Goal: Transaction & Acquisition: Purchase product/service

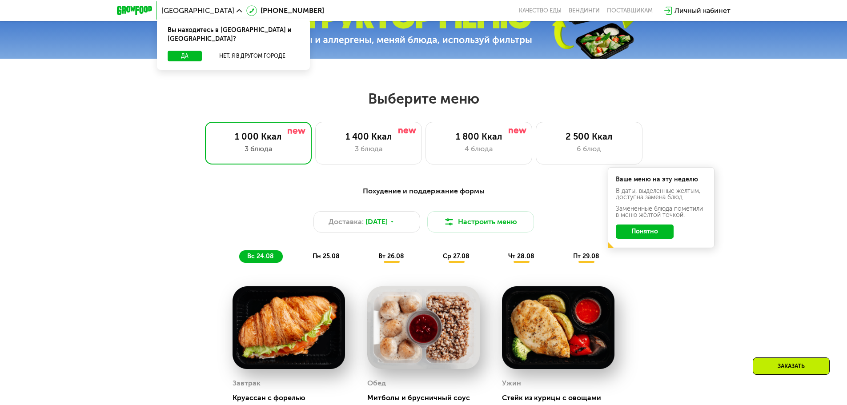
scroll to position [400, 0]
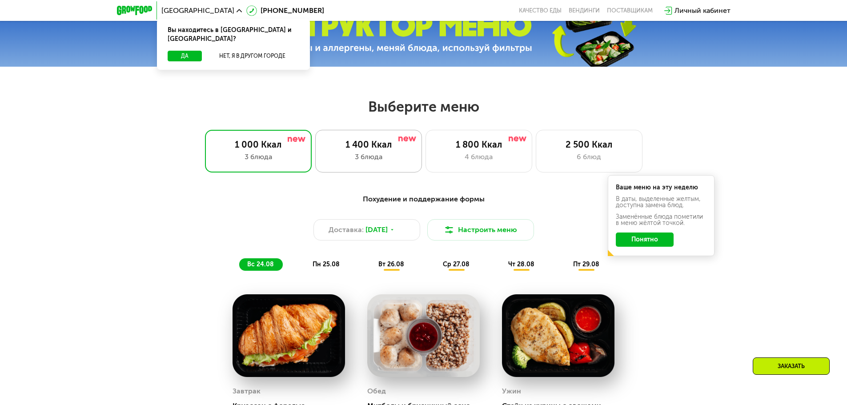
click at [404, 156] on div "3 блюда" at bounding box center [368, 157] width 88 height 11
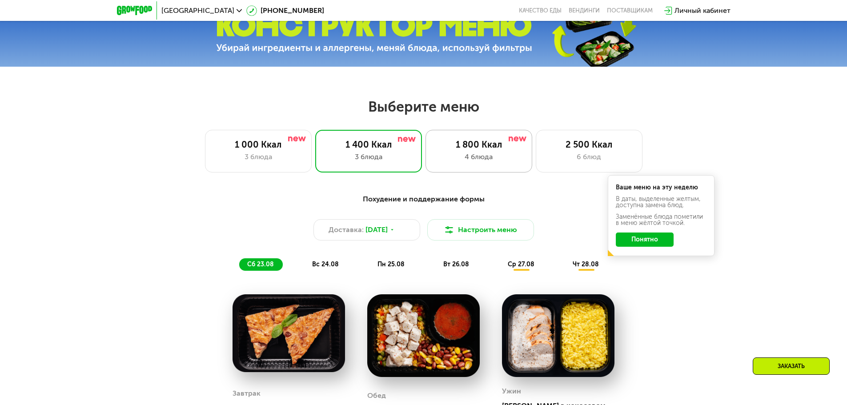
click at [456, 142] on div "1 800 Ккал" at bounding box center [479, 144] width 88 height 11
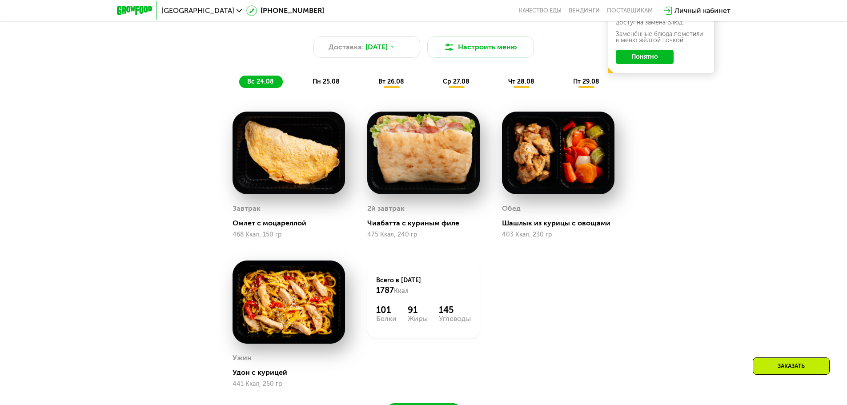
scroll to position [578, 0]
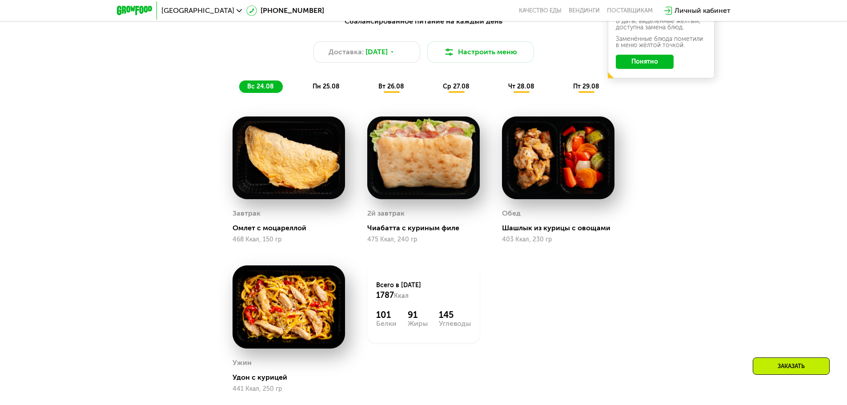
click at [330, 90] on span "пн 25.08" at bounding box center [325, 87] width 27 height 8
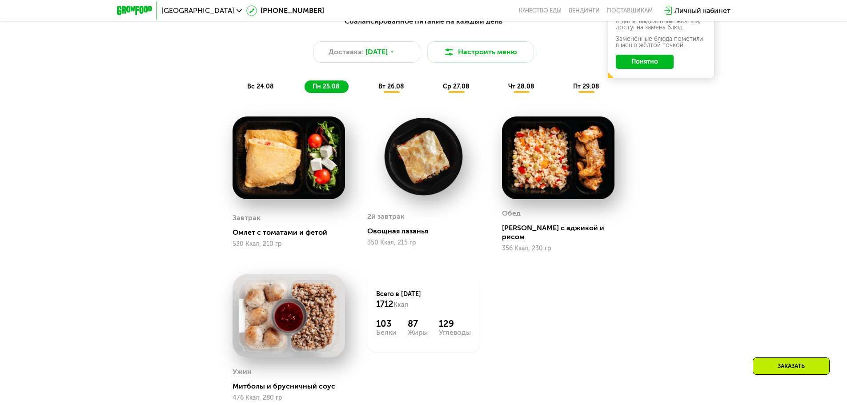
click at [435, 89] on div "вт 26.08" at bounding box center [457, 86] width 44 height 12
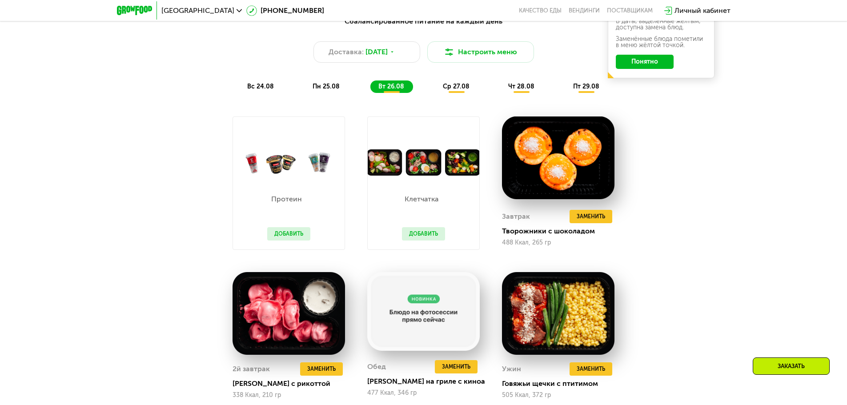
click at [464, 90] on span "ср 27.08" at bounding box center [456, 87] width 27 height 8
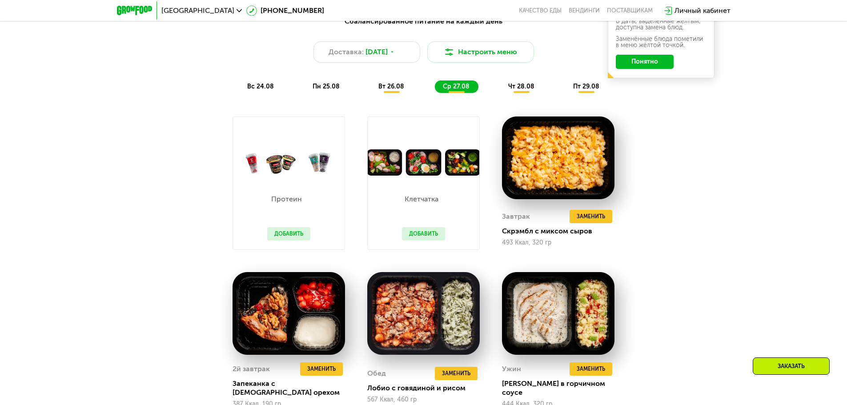
click at [510, 88] on span "чт 28.08" at bounding box center [521, 87] width 26 height 8
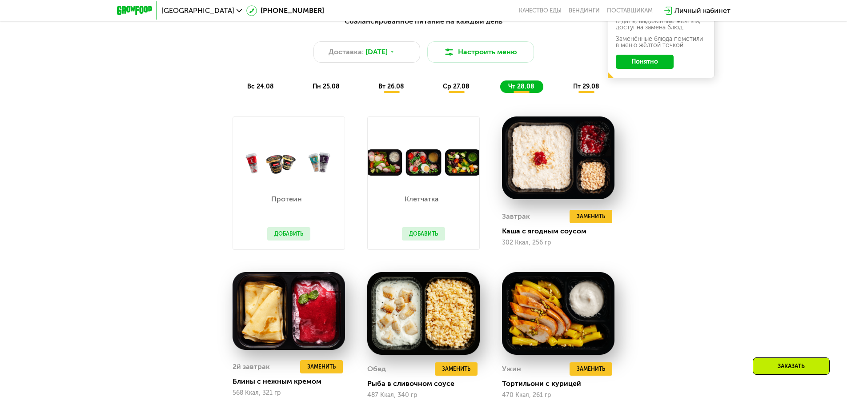
click at [582, 88] on span "пт 29.08" at bounding box center [586, 87] width 26 height 8
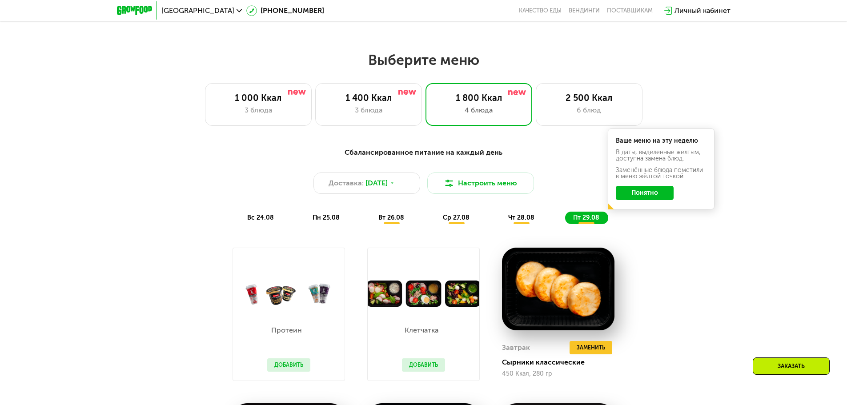
scroll to position [444, 0]
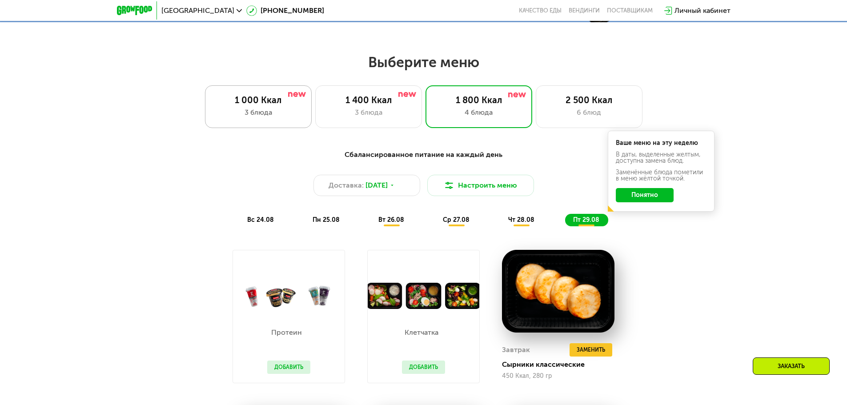
click at [257, 118] on div "3 блюда" at bounding box center [258, 112] width 88 height 11
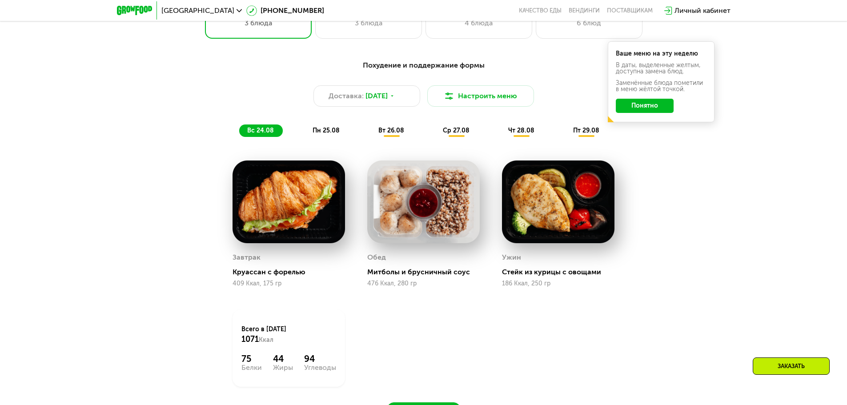
scroll to position [578, 0]
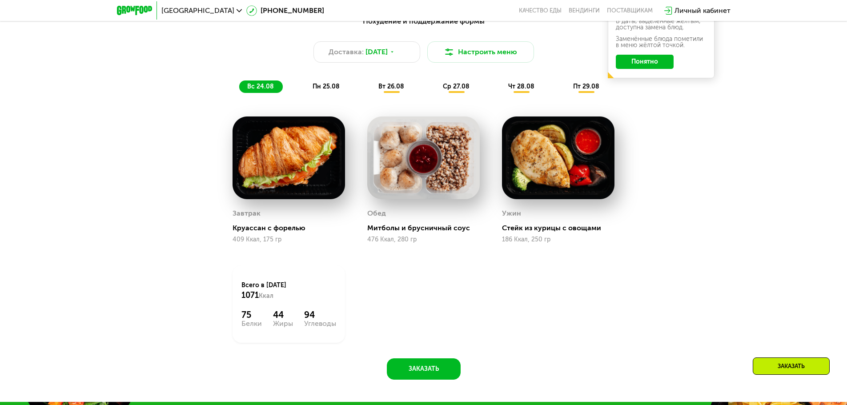
click at [320, 90] on span "пн 25.08" at bounding box center [325, 87] width 27 height 8
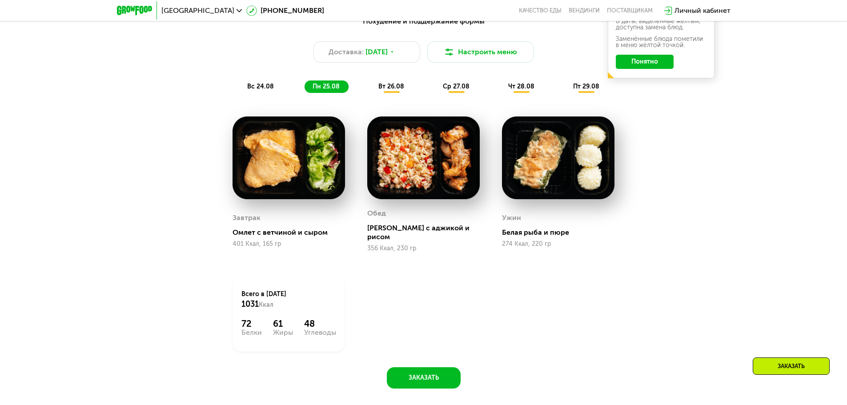
click at [388, 89] on span "вт 26.08" at bounding box center [391, 87] width 26 height 8
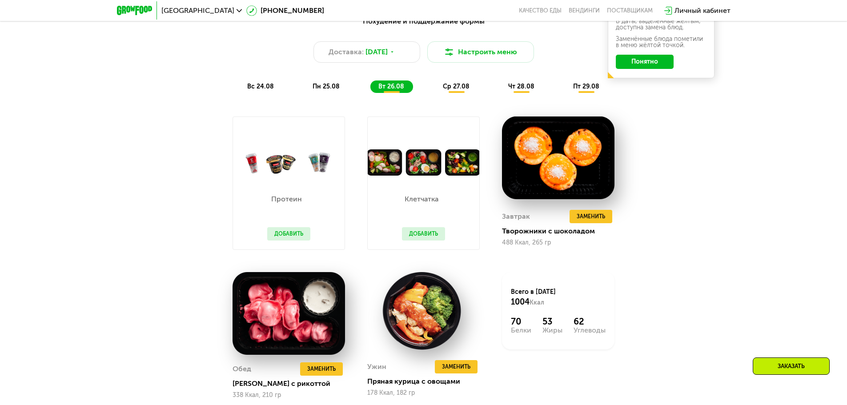
click at [458, 89] on span "ср 27.08" at bounding box center [456, 87] width 27 height 8
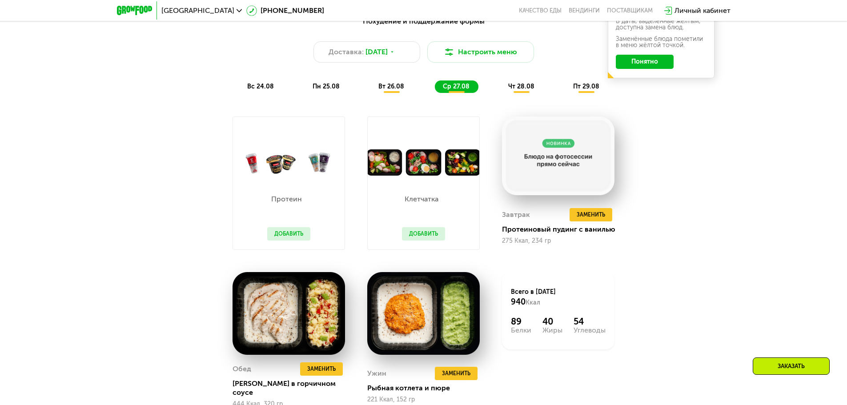
click at [516, 86] on span "чт 28.08" at bounding box center [521, 87] width 26 height 8
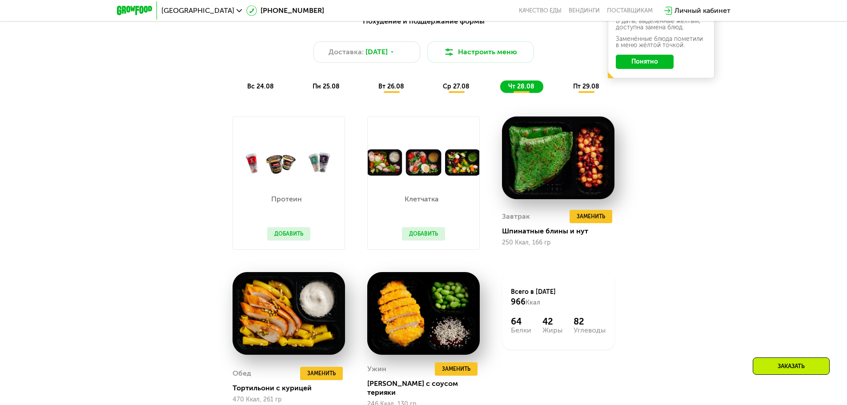
click at [572, 89] on div "пт 29.08" at bounding box center [586, 86] width 43 height 12
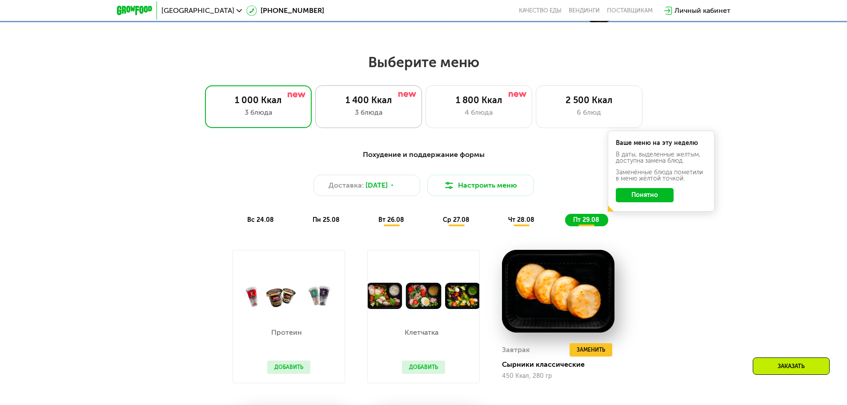
click at [425, 109] on div "1 400 Ккал 3 блюда" at bounding box center [478, 106] width 107 height 43
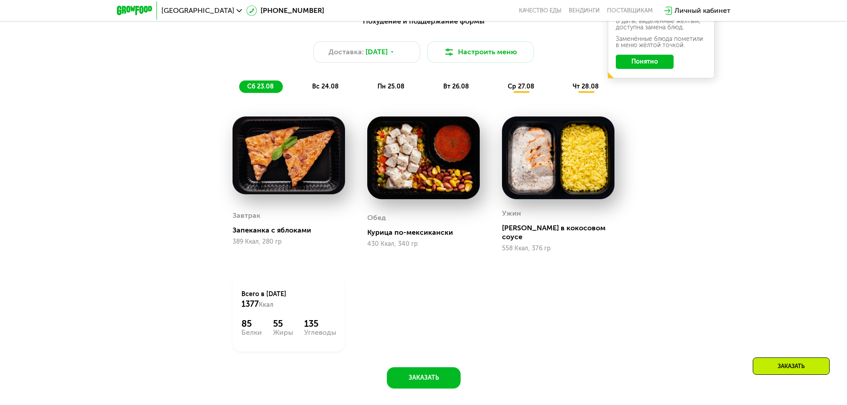
click at [317, 85] on span "вс 24.08" at bounding box center [325, 87] width 27 height 8
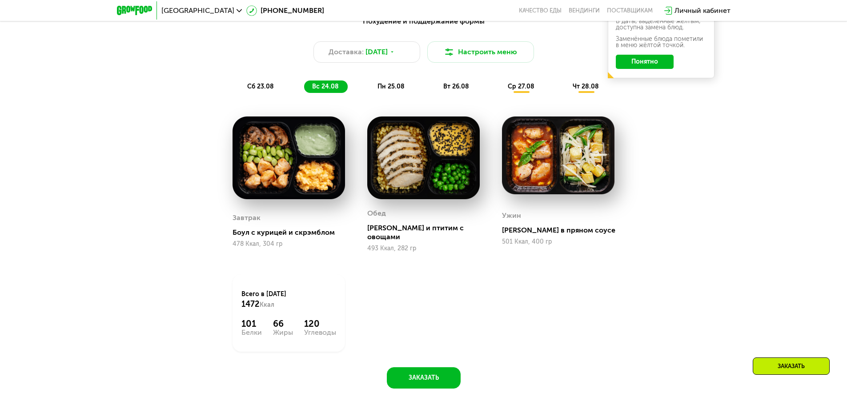
click at [388, 89] on span "пн 25.08" at bounding box center [390, 87] width 27 height 8
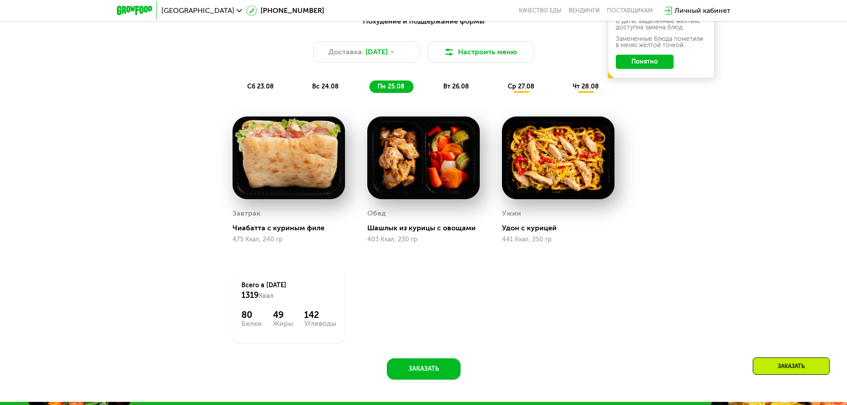
click at [462, 88] on span "вт 26.08" at bounding box center [456, 87] width 26 height 8
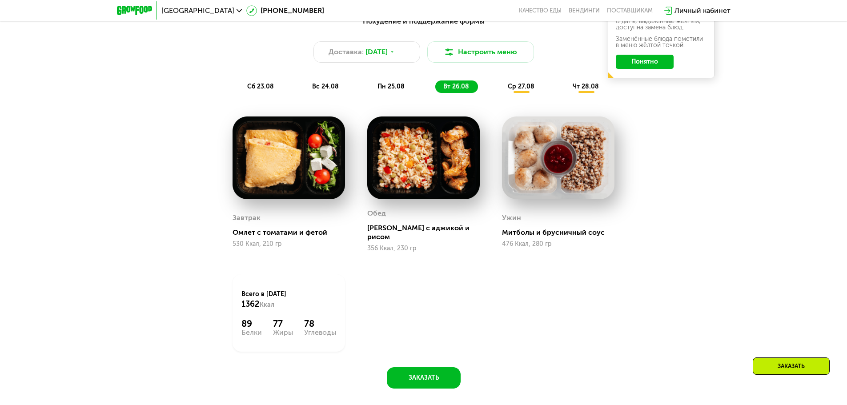
click at [524, 88] on span "ср 27.08" at bounding box center [521, 87] width 27 height 8
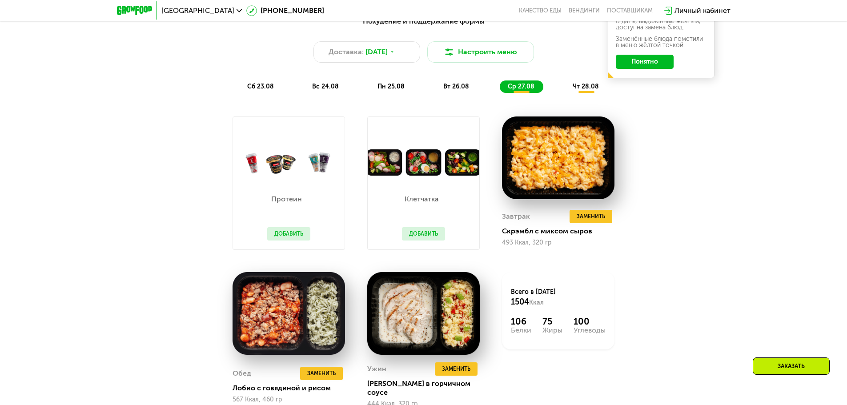
click at [581, 93] on div "чт 28.08" at bounding box center [585, 86] width 43 height 12
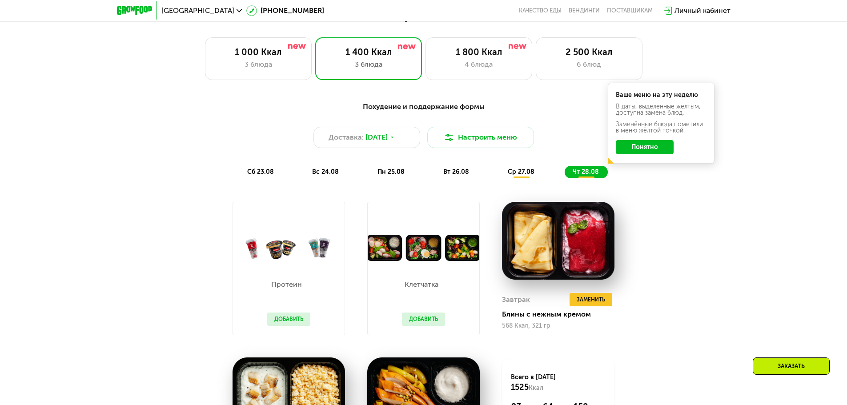
scroll to position [489, 0]
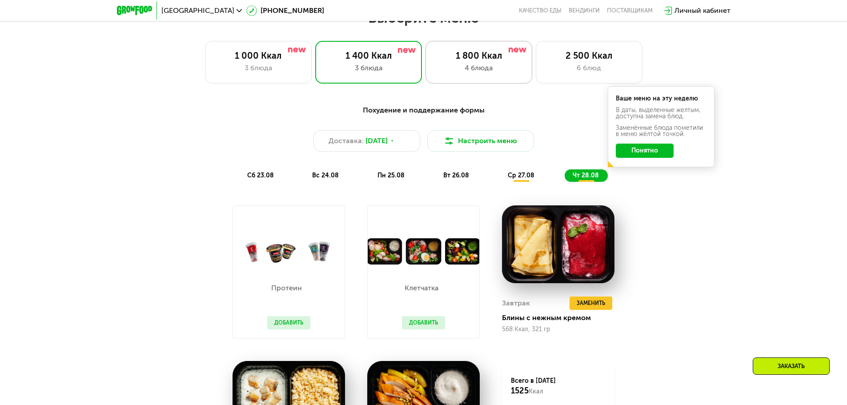
click at [465, 60] on div "1 800 Ккал" at bounding box center [479, 55] width 88 height 11
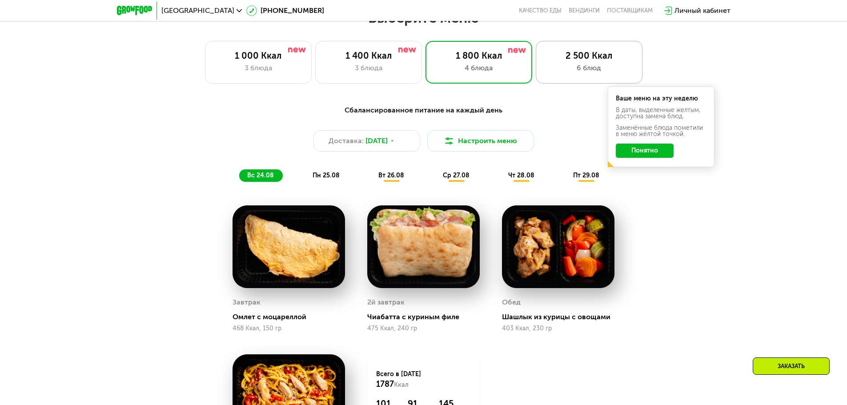
click at [585, 71] on div "6 блюд" at bounding box center [589, 68] width 88 height 11
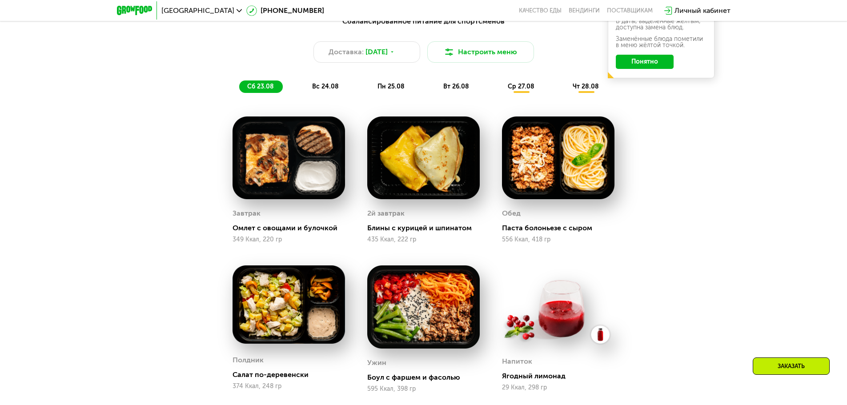
scroll to position [622, 0]
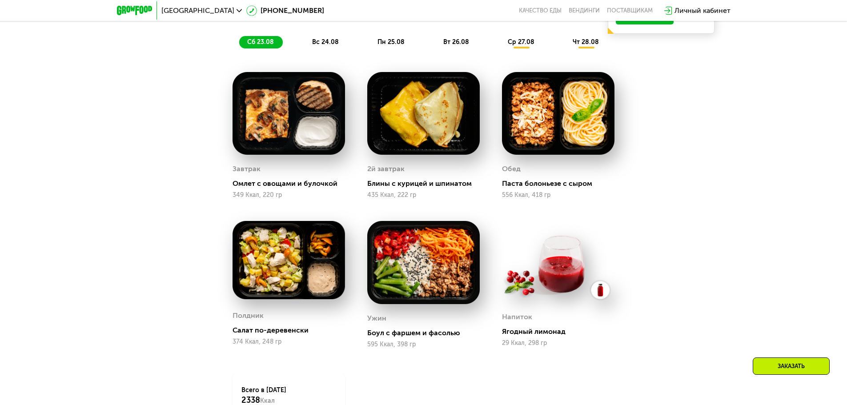
click at [369, 44] on div "вс 24.08" at bounding box center [391, 42] width 44 height 12
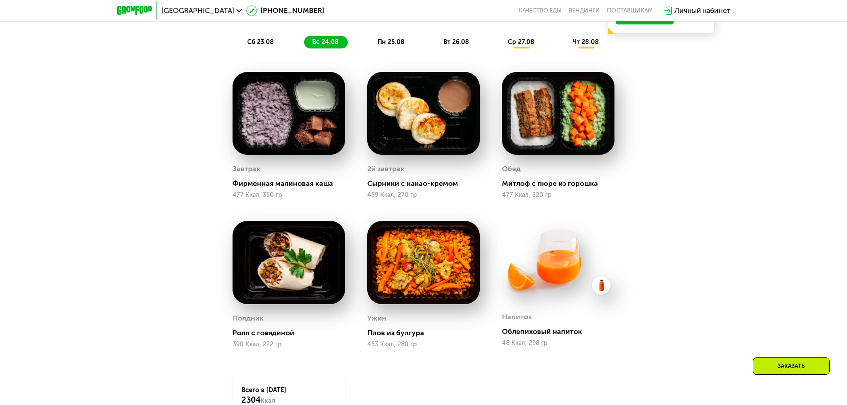
click at [435, 44] on div "пн 25.08" at bounding box center [456, 42] width 43 height 12
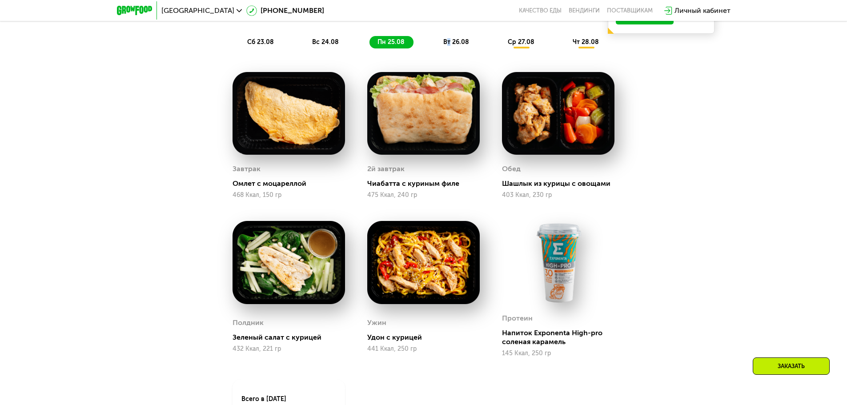
click at [449, 46] on span "вт 26.08" at bounding box center [456, 42] width 26 height 8
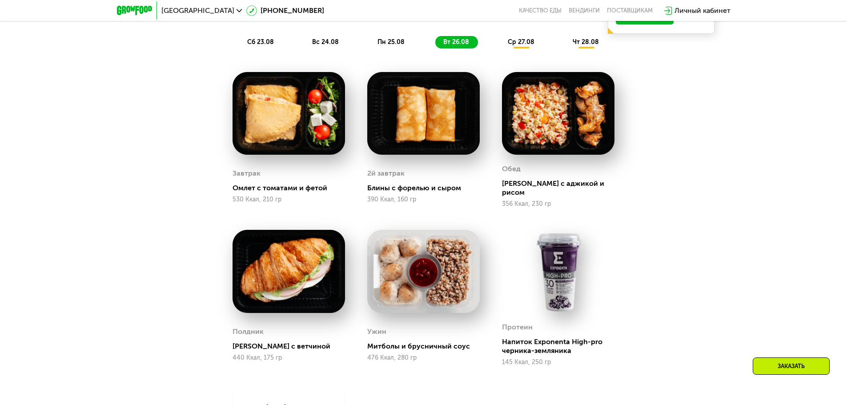
click at [520, 44] on span "ср 27.08" at bounding box center [521, 42] width 27 height 8
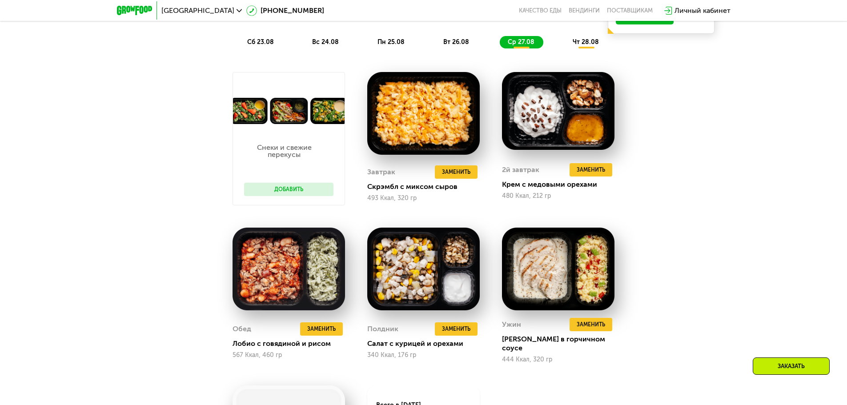
click at [581, 44] on span "чт 28.08" at bounding box center [585, 42] width 26 height 8
